Goal: Check status: Check status

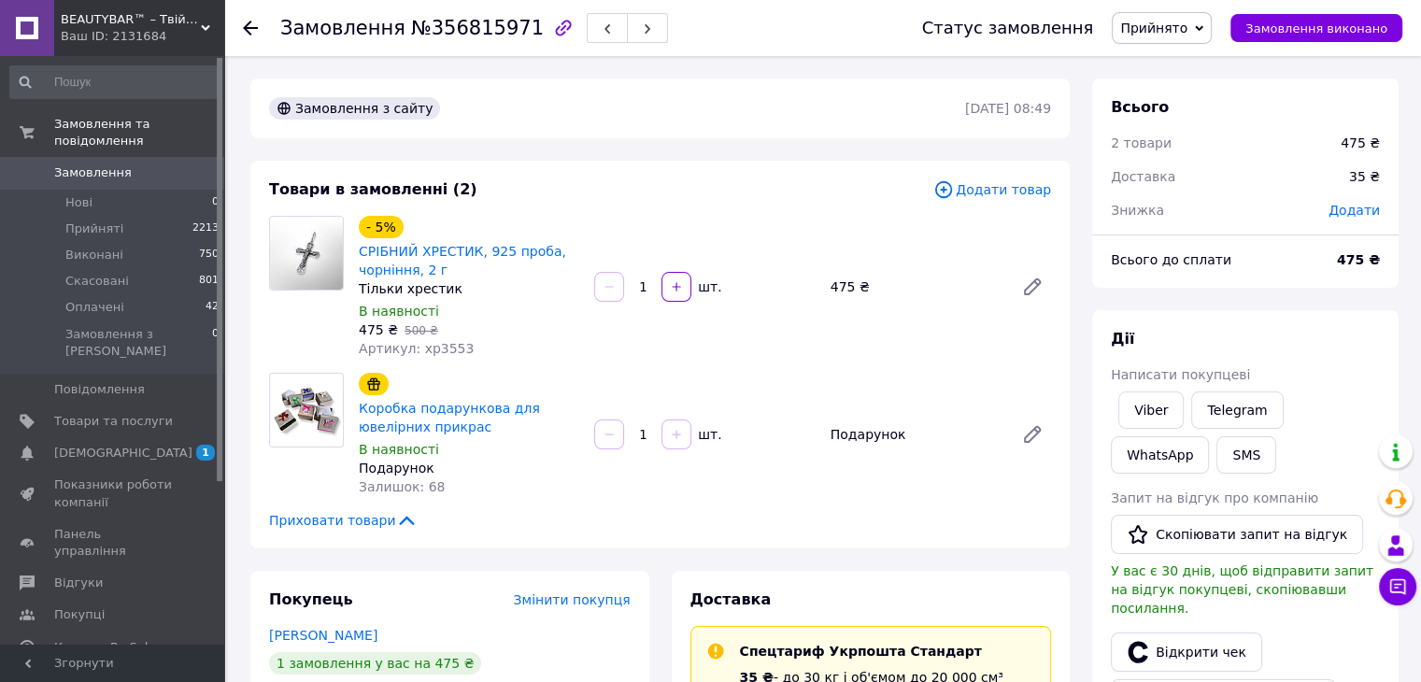
click at [133, 164] on span "Замовлення" at bounding box center [113, 172] width 119 height 17
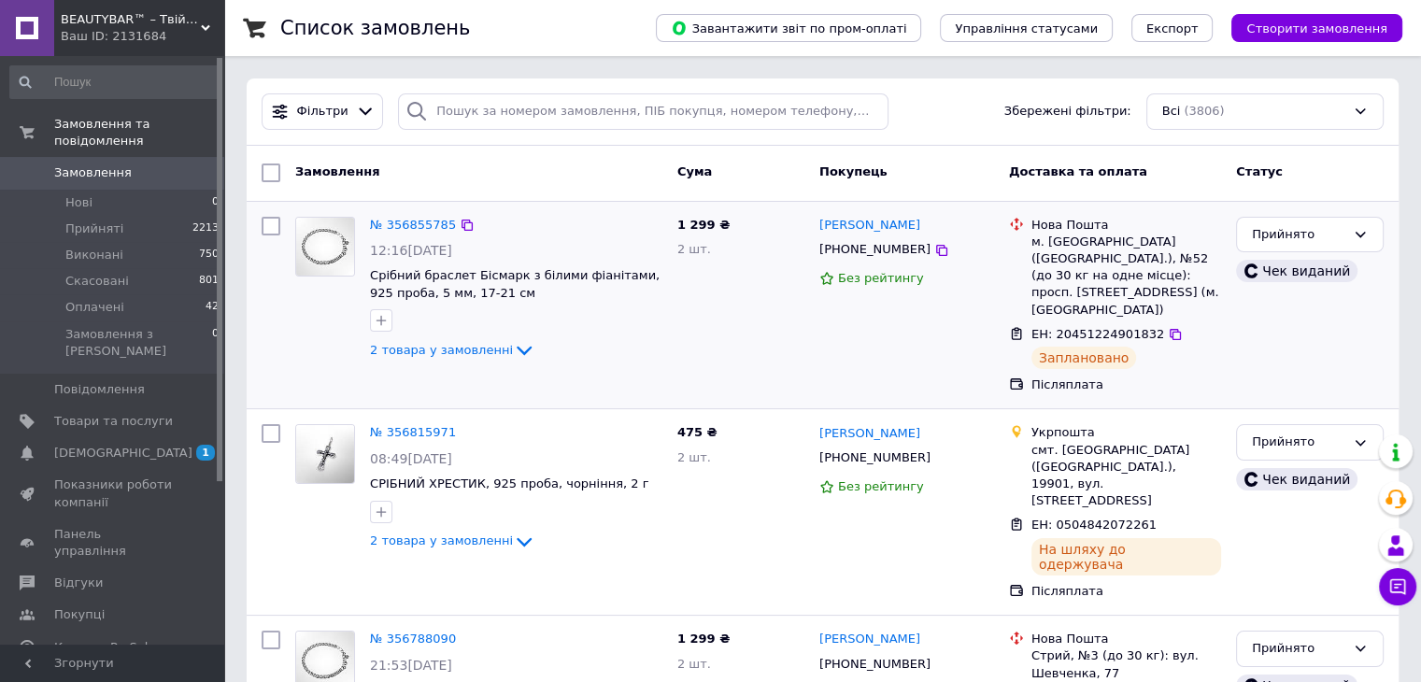
click at [368, 266] on div "№ 356855785 12:16[DATE] Срібний браслет Бісмарк з білими фіанітами, 925 проба, …" at bounding box center [515, 289] width 307 height 161
click at [316, 243] on img at bounding box center [325, 247] width 58 height 58
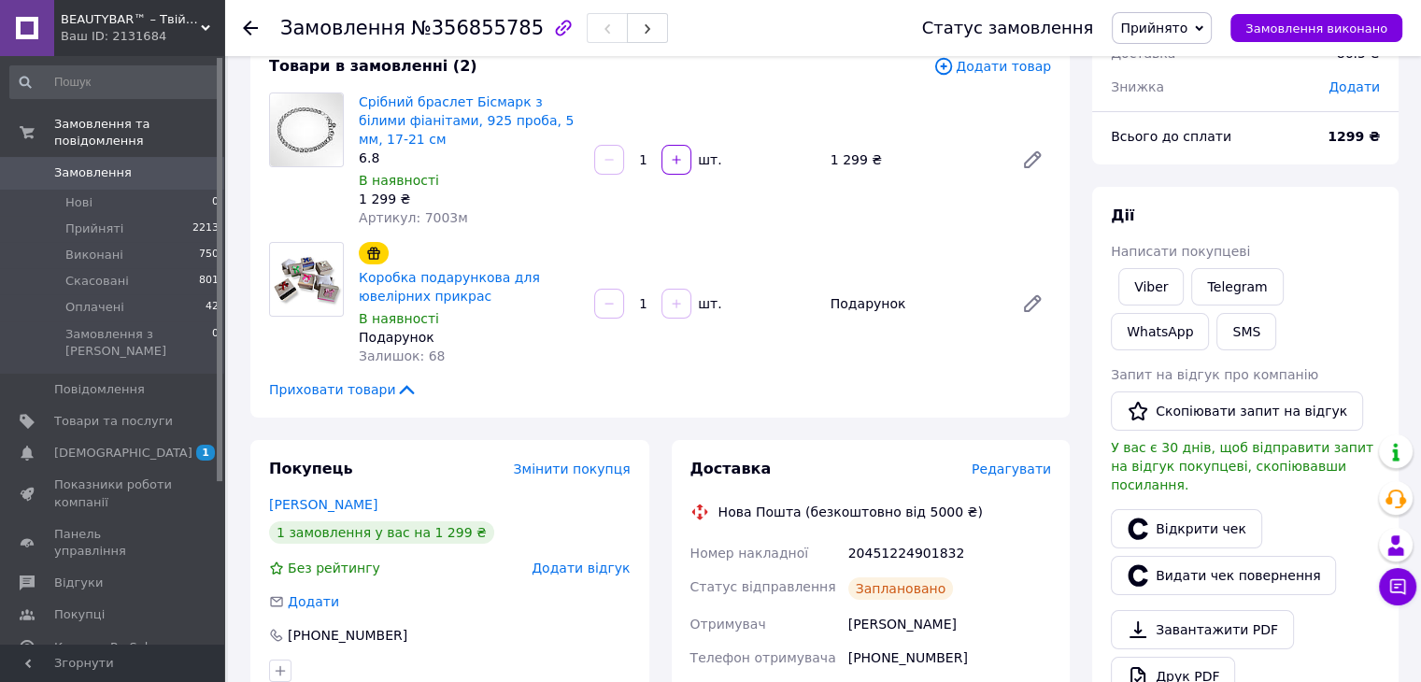
scroll to position [280, 0]
